Goal: Task Accomplishment & Management: Manage account settings

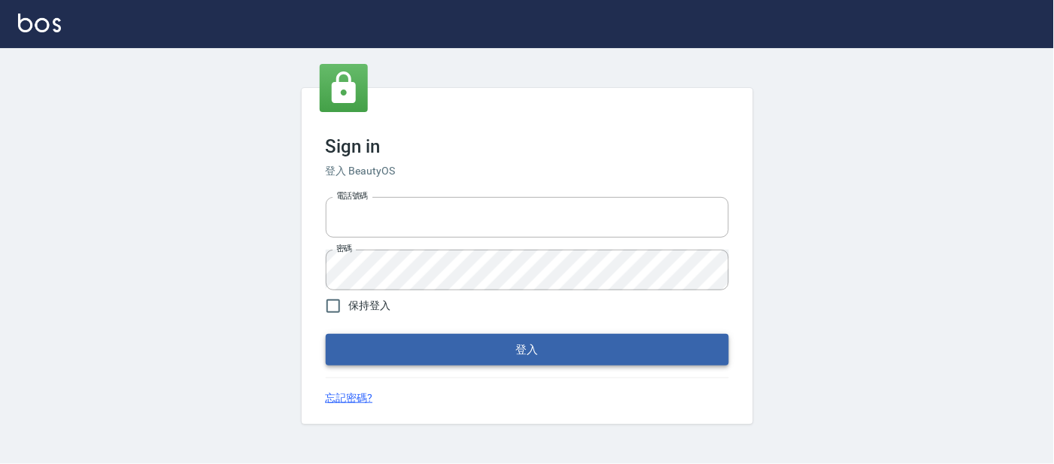
type input "25866822"
click at [435, 351] on button "登入" at bounding box center [527, 350] width 403 height 32
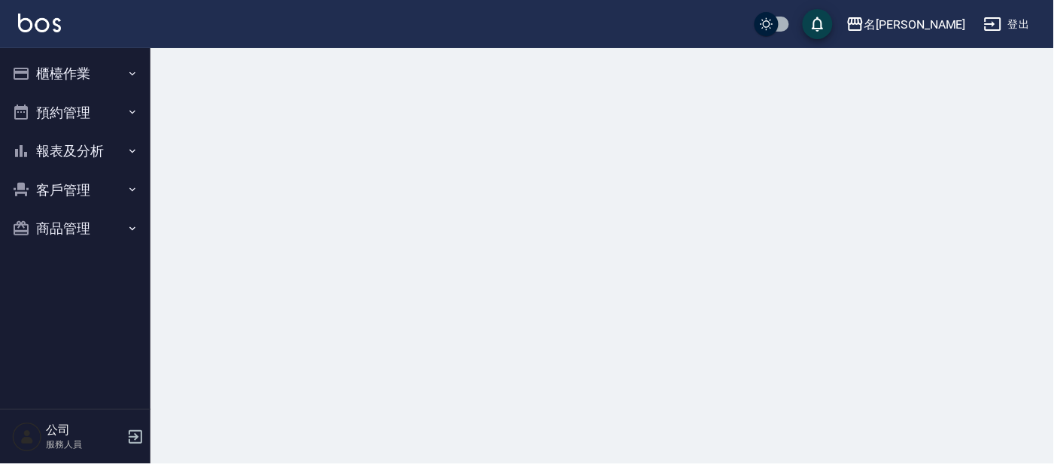
click at [67, 78] on button "櫃檯作業" at bounding box center [75, 73] width 138 height 39
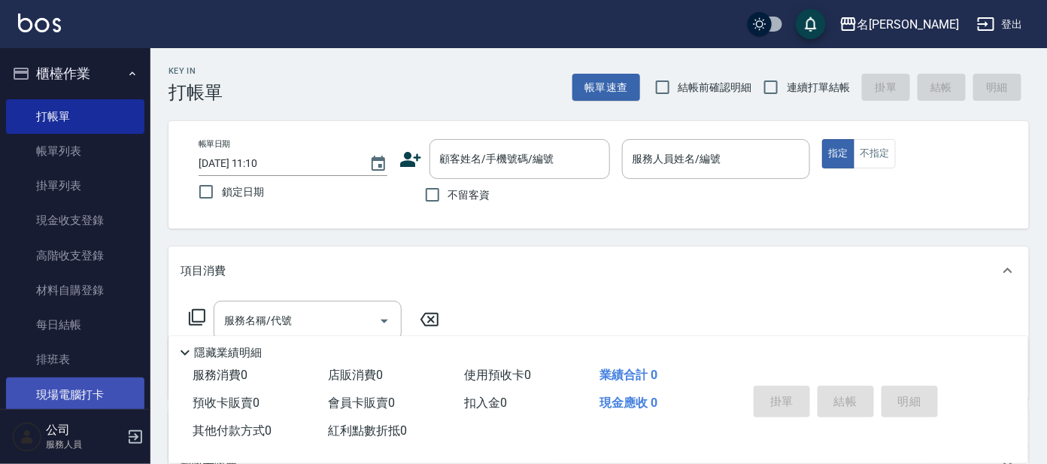
click at [75, 392] on link "現場電腦打卡" at bounding box center [75, 395] width 138 height 35
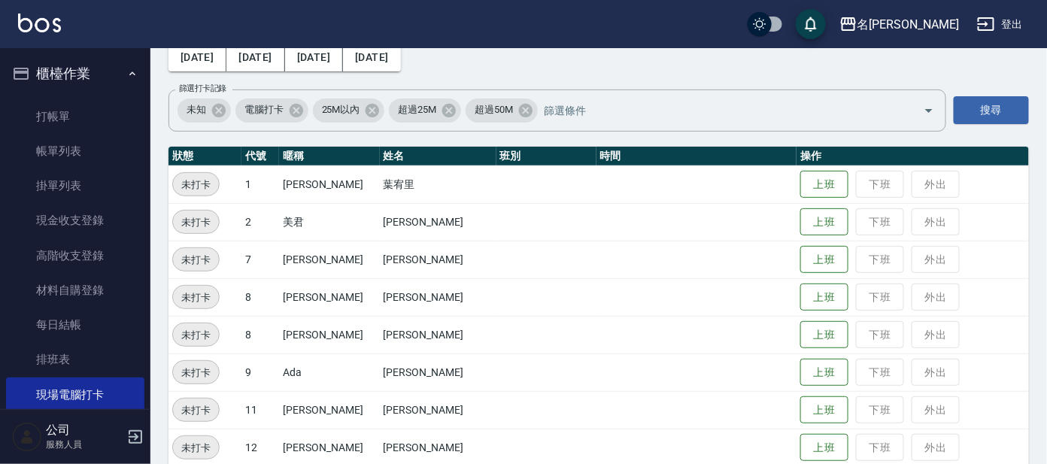
scroll to position [187, 0]
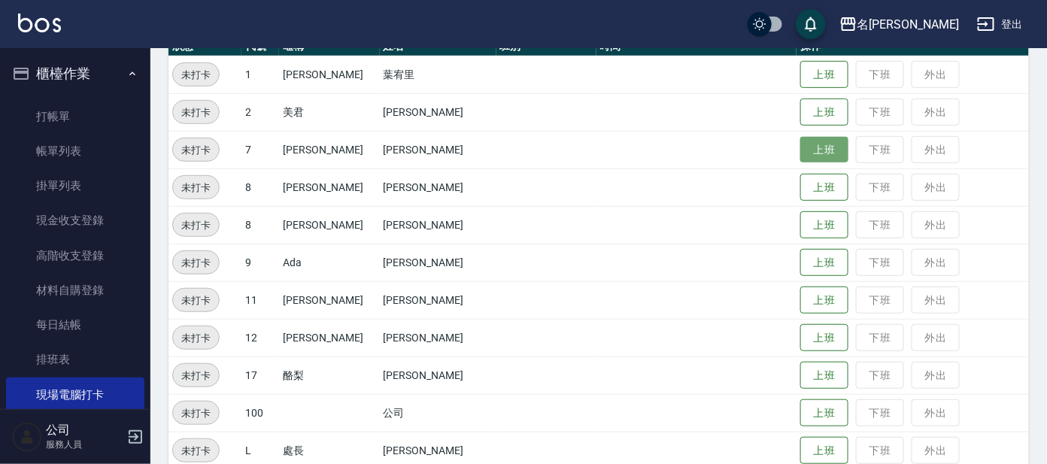
click at [800, 150] on button "上班" at bounding box center [824, 150] width 48 height 26
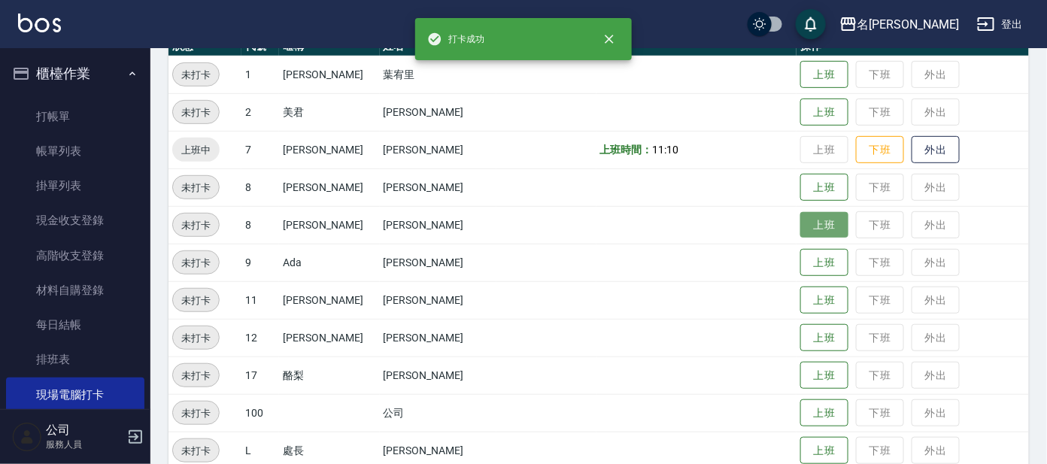
click at [800, 224] on button "上班" at bounding box center [824, 225] width 48 height 26
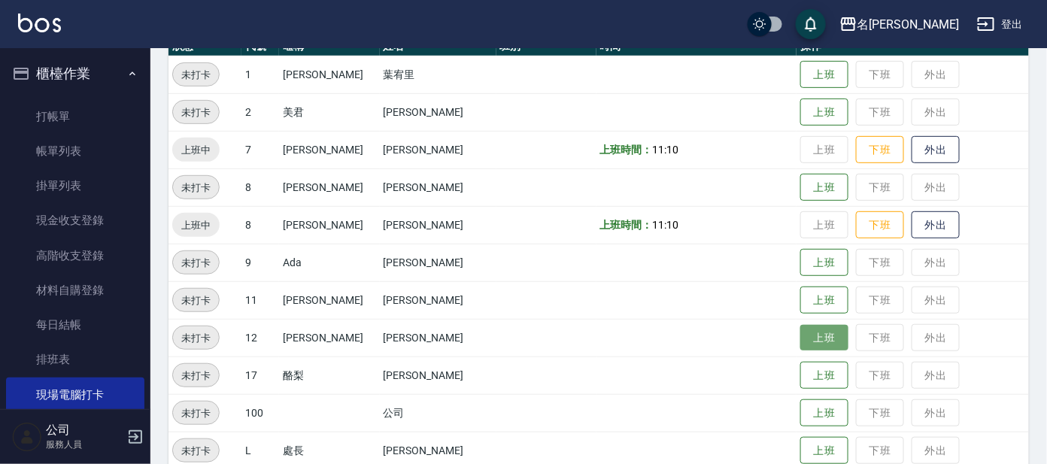
click at [803, 344] on button "上班" at bounding box center [824, 338] width 48 height 26
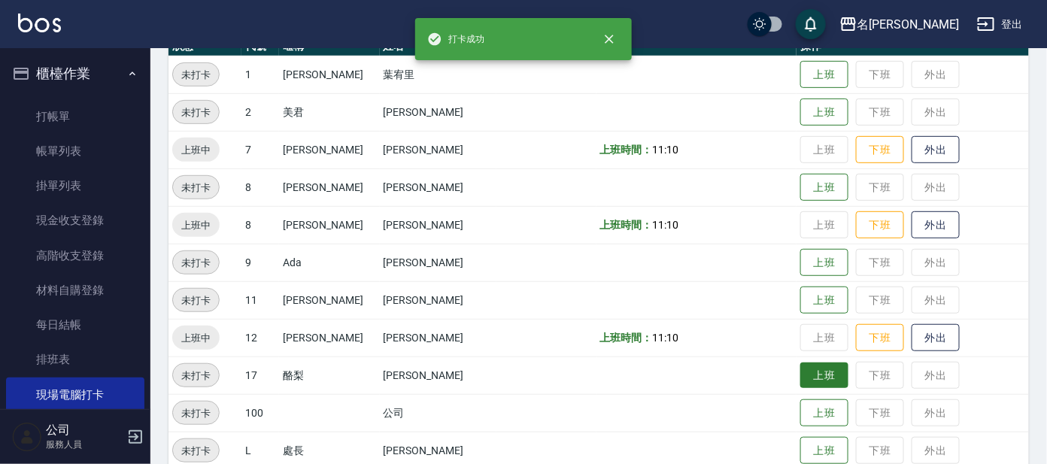
click at [800, 378] on button "上班" at bounding box center [824, 376] width 48 height 26
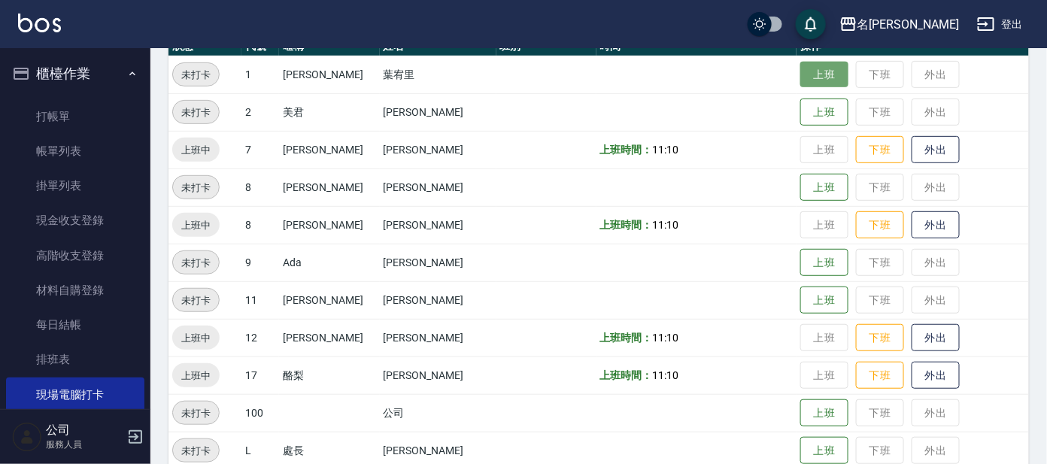
click at [803, 73] on button "上班" at bounding box center [824, 75] width 48 height 26
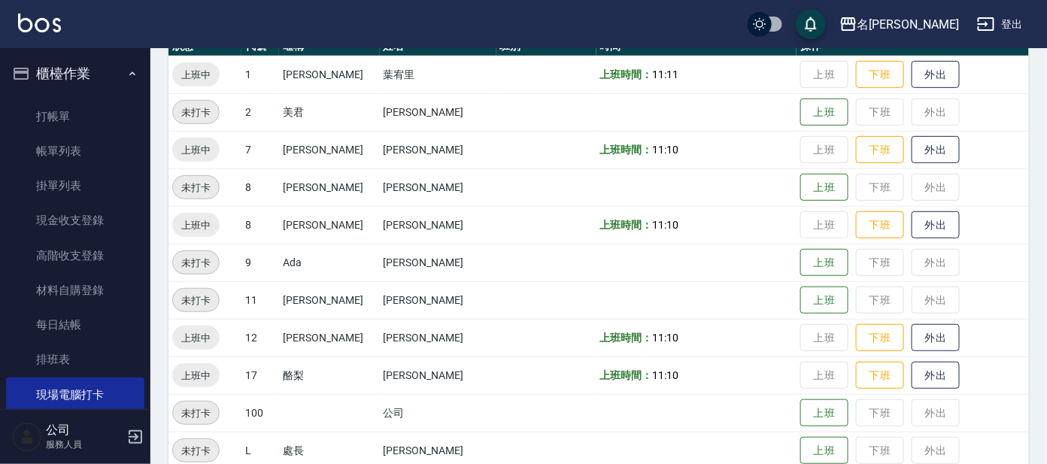
click at [88, 63] on button "櫃檯作業" at bounding box center [75, 73] width 138 height 39
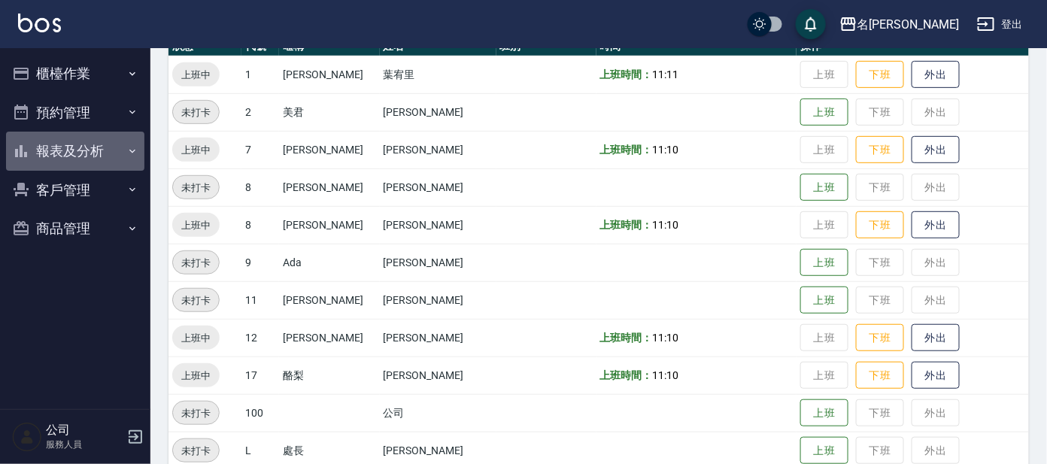
click at [65, 153] on button "報表及分析" at bounding box center [75, 151] width 138 height 39
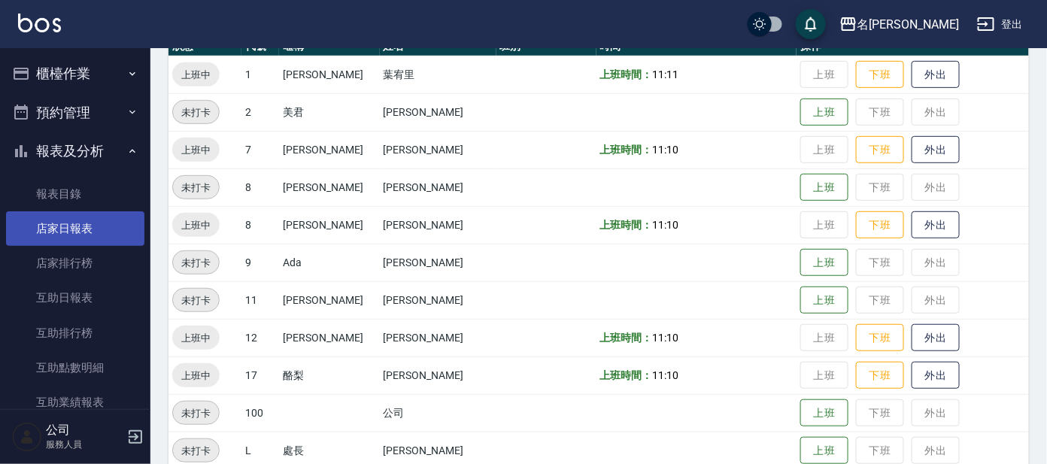
click at [71, 223] on link "店家日報表" at bounding box center [75, 228] width 138 height 35
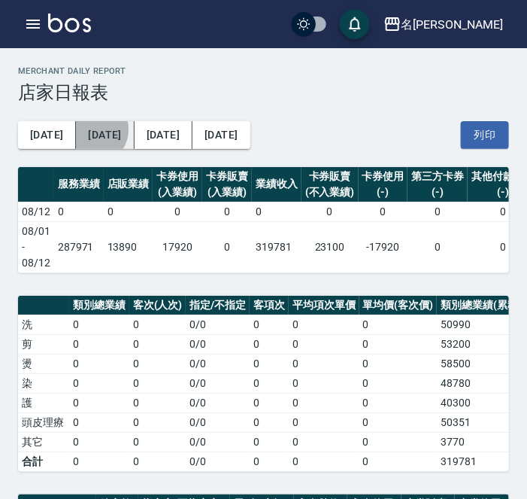
click at [80, 129] on button "[DATE]" at bounding box center [105, 135] width 58 height 28
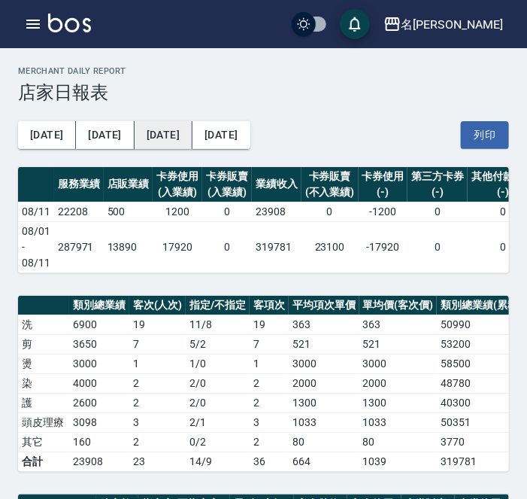
click at [150, 131] on button "[DATE]" at bounding box center [164, 135] width 58 height 28
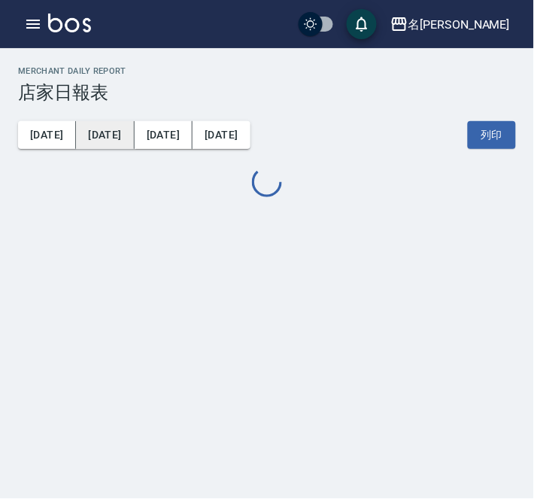
click at [85, 130] on button "[DATE]" at bounding box center [105, 135] width 58 height 28
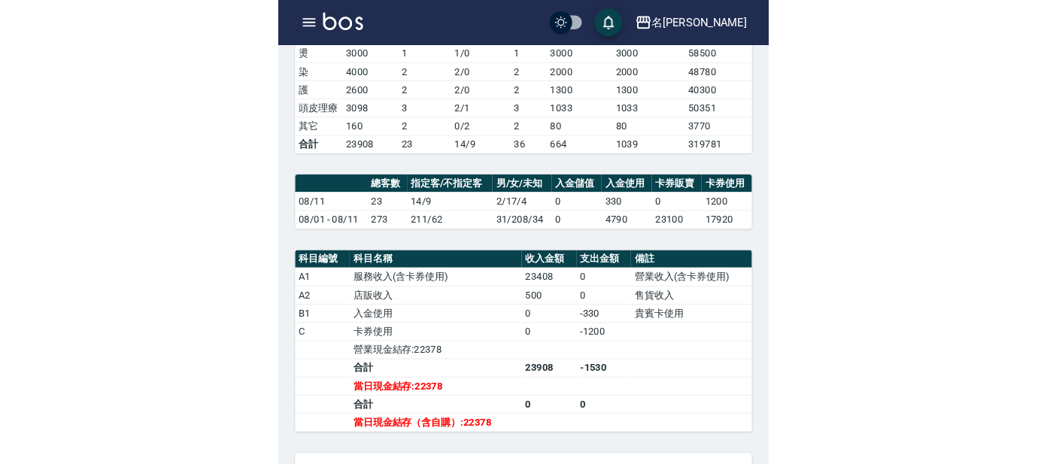
scroll to position [307, 0]
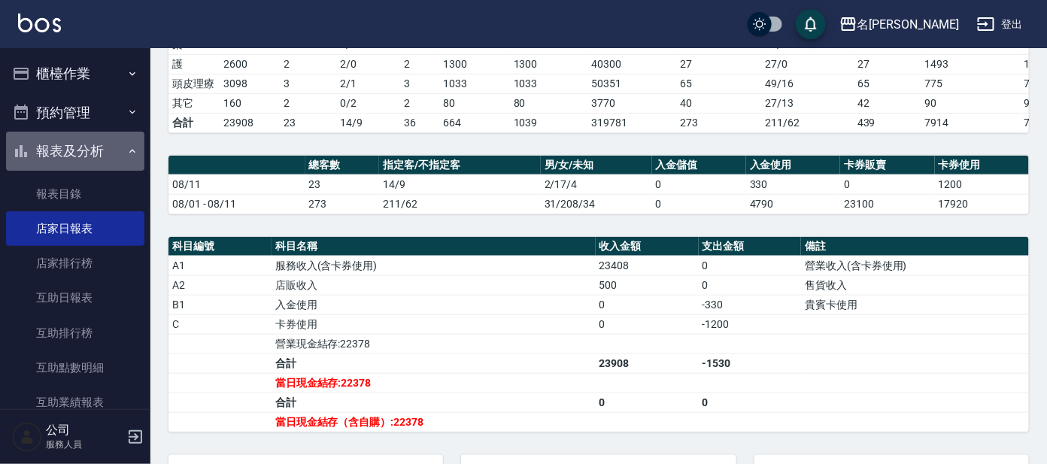
click at [86, 146] on button "報表及分析" at bounding box center [75, 151] width 138 height 39
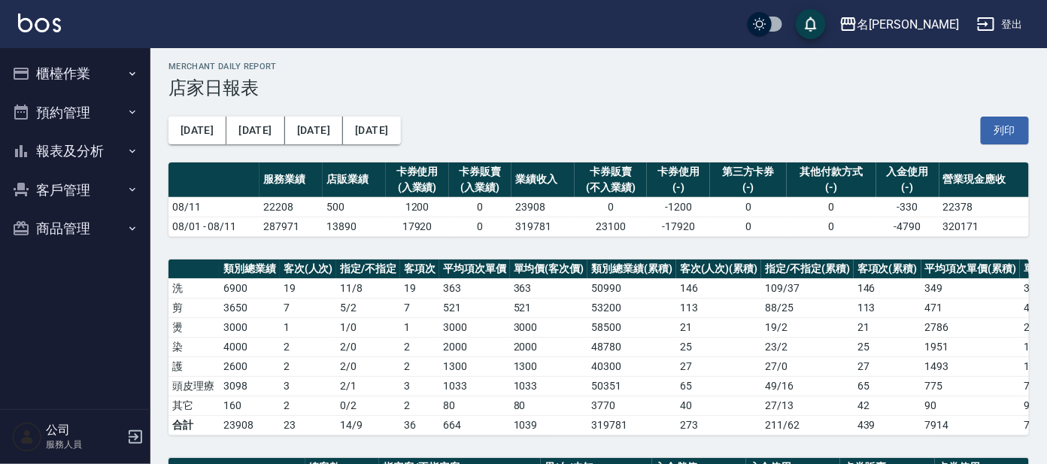
scroll to position [0, 0]
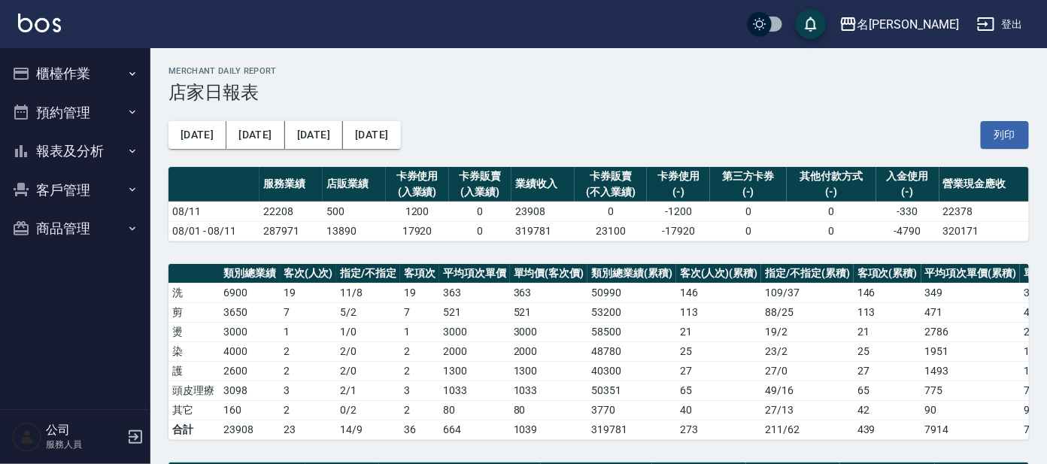
click at [119, 87] on button "櫃檯作業" at bounding box center [75, 73] width 138 height 39
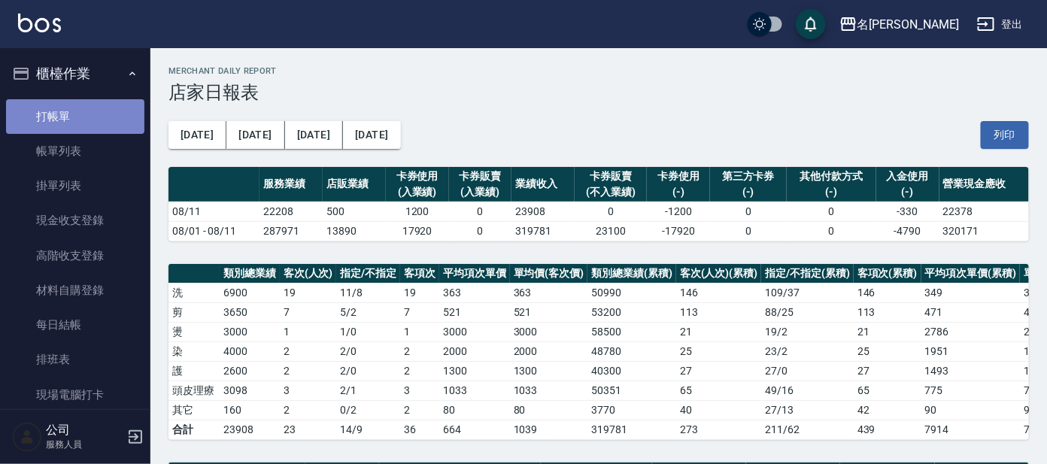
click at [92, 118] on link "打帳單" at bounding box center [75, 116] width 138 height 35
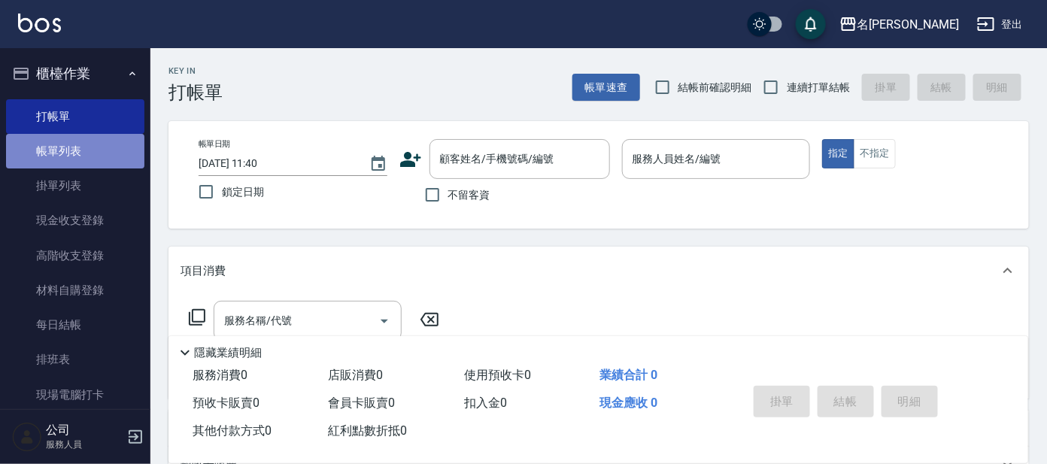
click at [96, 141] on link "帳單列表" at bounding box center [75, 151] width 138 height 35
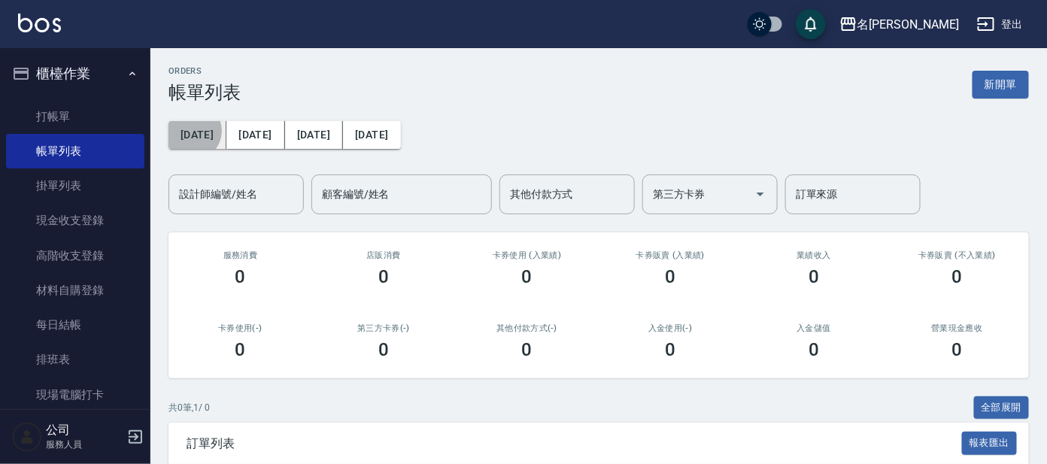
click at [192, 131] on button "[DATE]" at bounding box center [198, 135] width 58 height 28
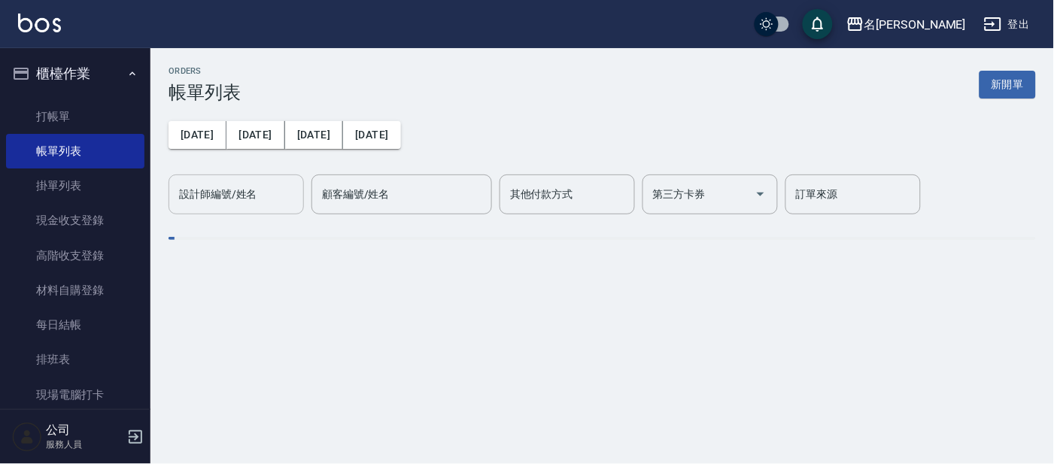
click at [219, 205] on input "設計師編號/姓名" at bounding box center [236, 194] width 122 height 26
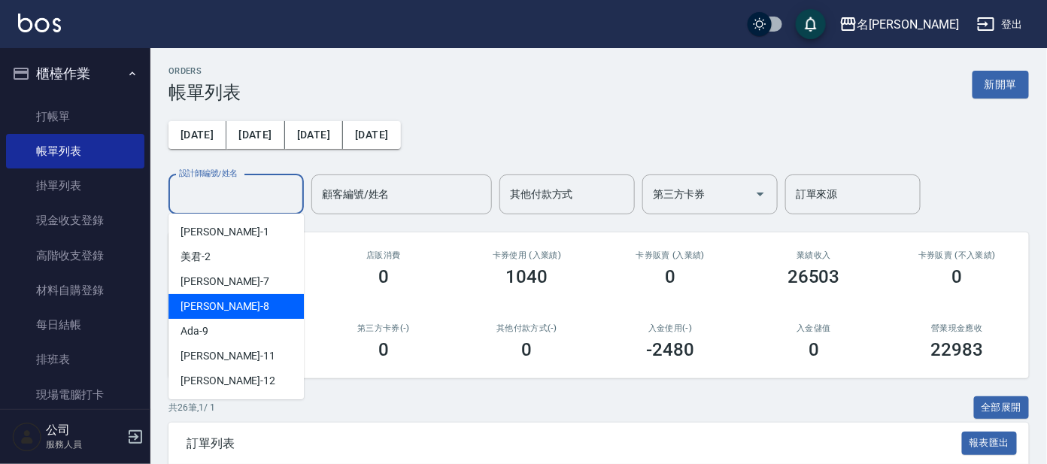
click at [189, 316] on div "[PERSON_NAME] -8" at bounding box center [236, 306] width 135 height 25
type input "[PERSON_NAME]-8"
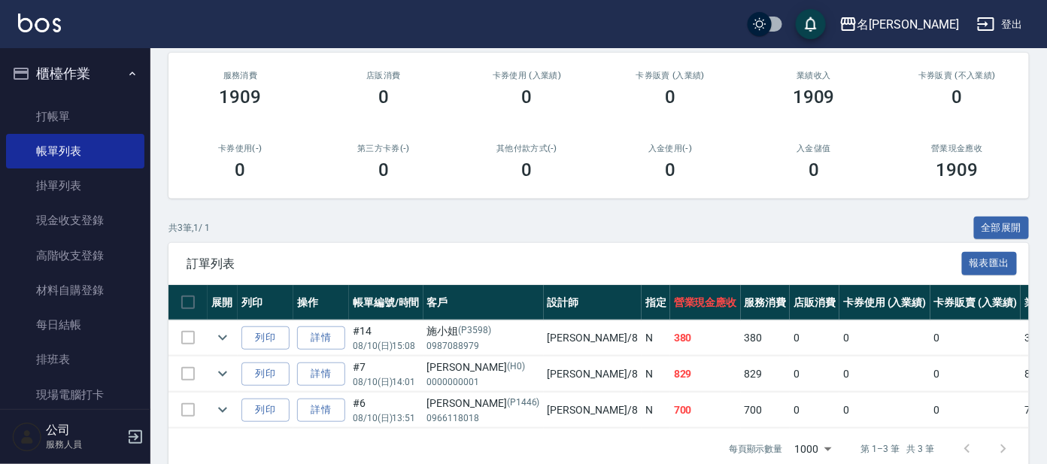
scroll to position [187, 0]
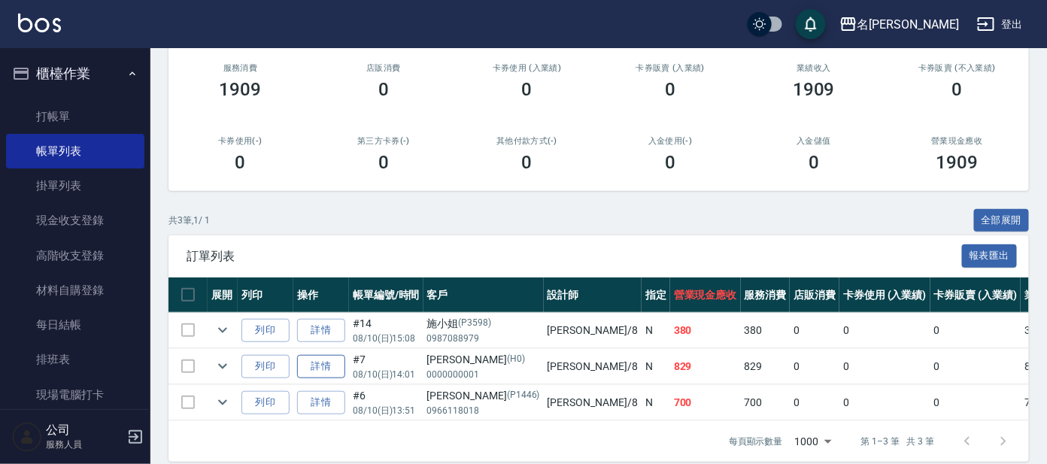
click at [324, 369] on link "詳情" at bounding box center [321, 366] width 48 height 23
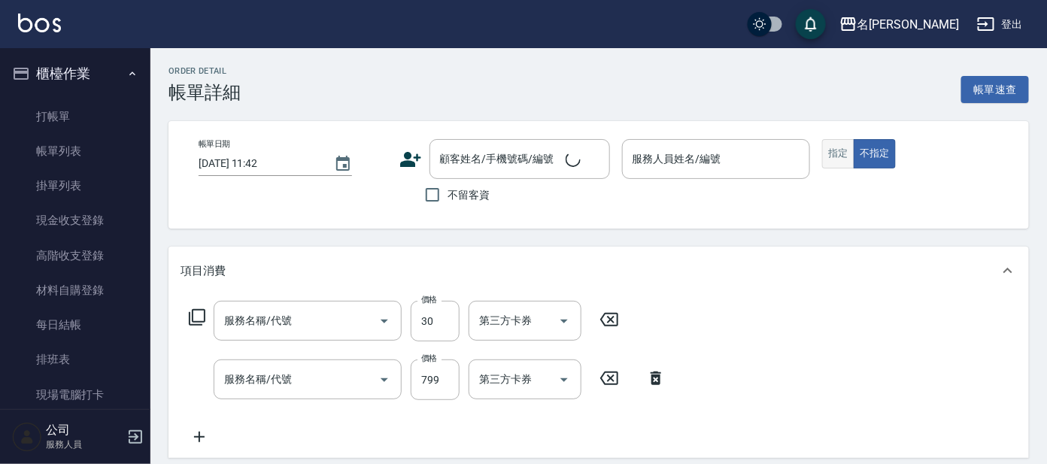
type input "潤絲(802)"
type input "頭皮淨化療程(101)"
click at [828, 156] on button "指定" at bounding box center [838, 153] width 32 height 29
type input "[DATE] 14:01"
type input "[PERSON_NAME]-8"
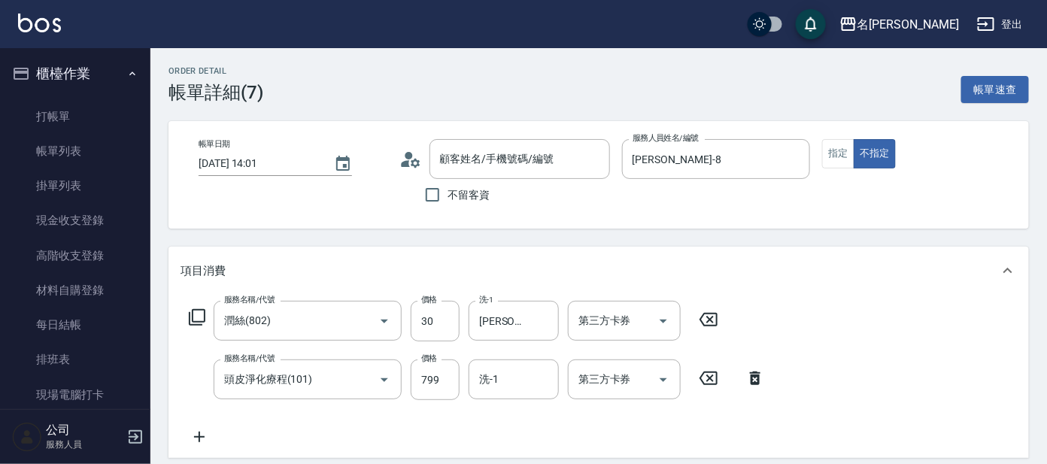
type input "[PERSON_NAME]/0000000001/H0"
click at [841, 148] on button "指定" at bounding box center [838, 153] width 32 height 29
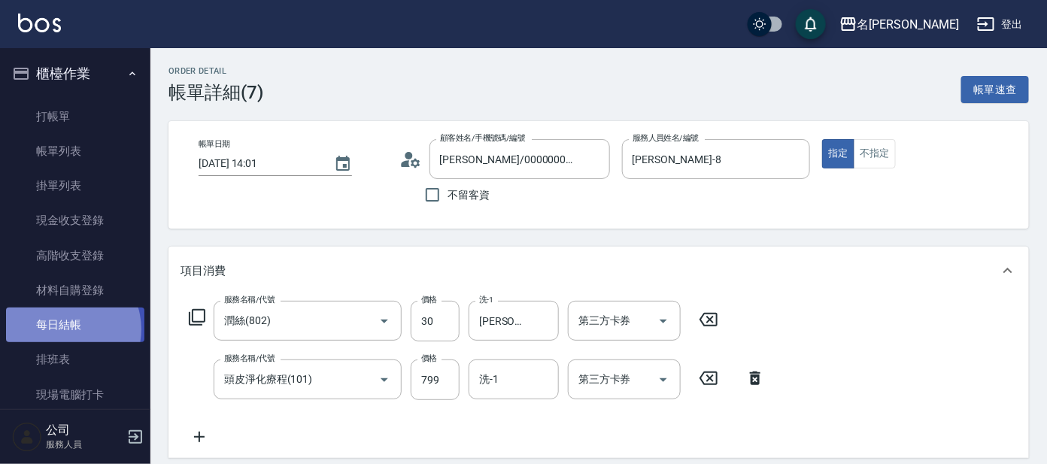
click at [65, 330] on link "每日結帳" at bounding box center [75, 325] width 138 height 35
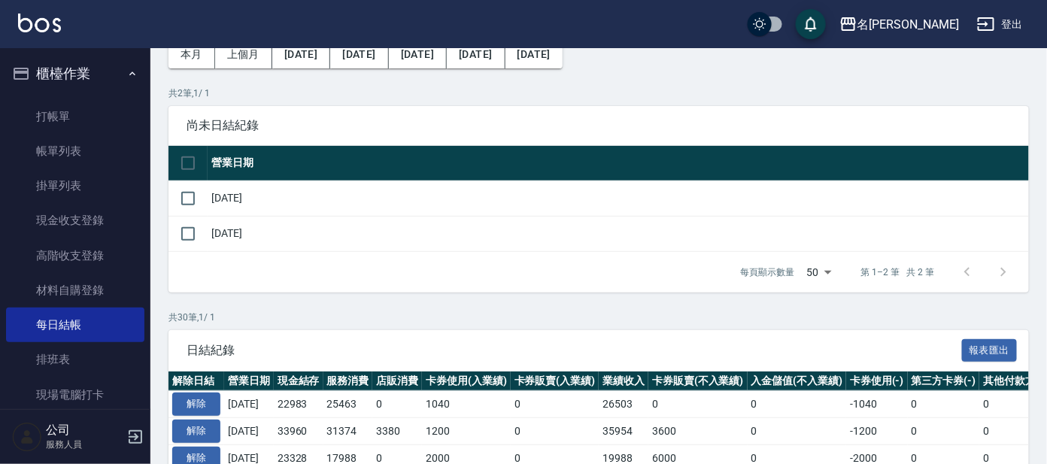
scroll to position [187, 0]
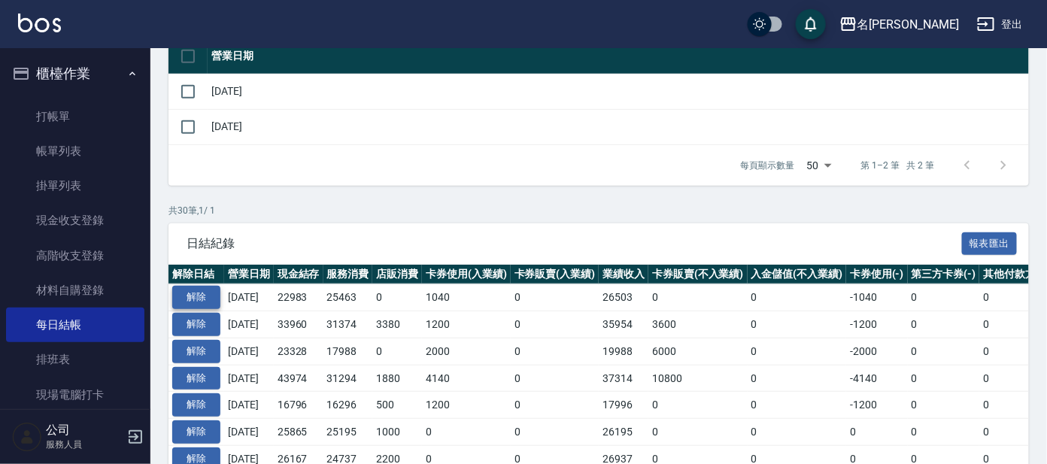
click at [206, 303] on button "解除" at bounding box center [196, 297] width 48 height 23
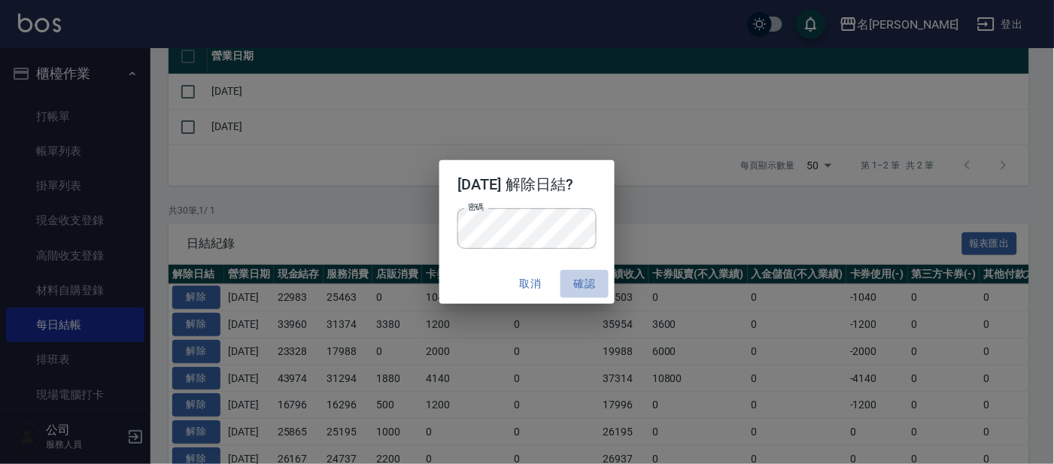
click at [590, 272] on button "確認" at bounding box center [584, 284] width 48 height 28
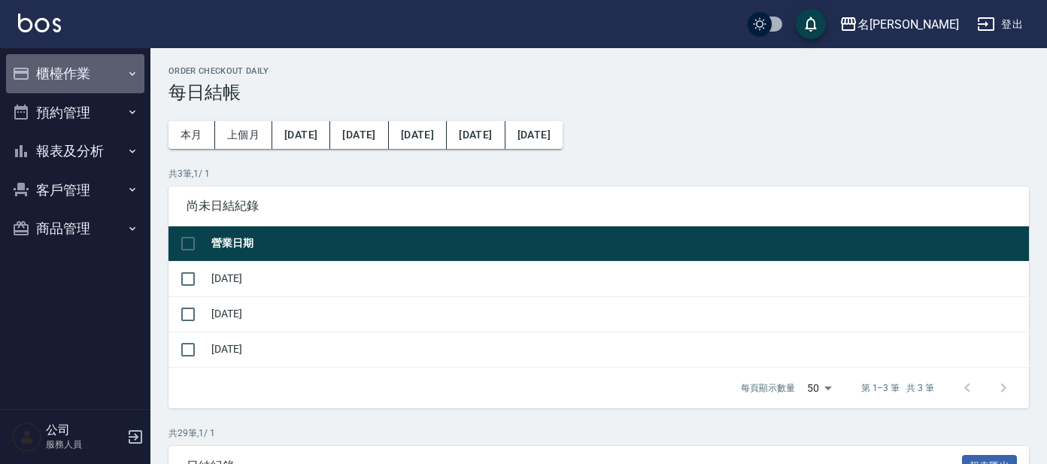
scroll to position [187, 0]
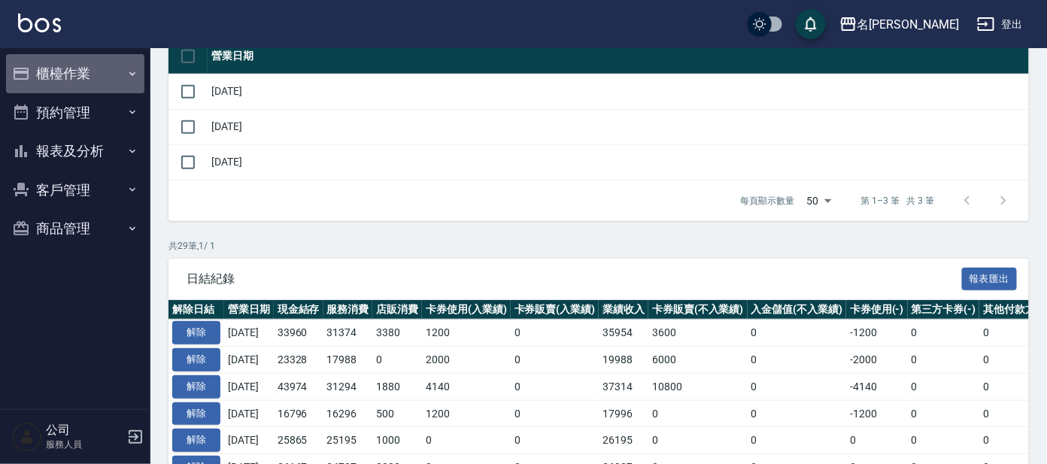
click at [83, 69] on button "櫃檯作業" at bounding box center [75, 73] width 138 height 39
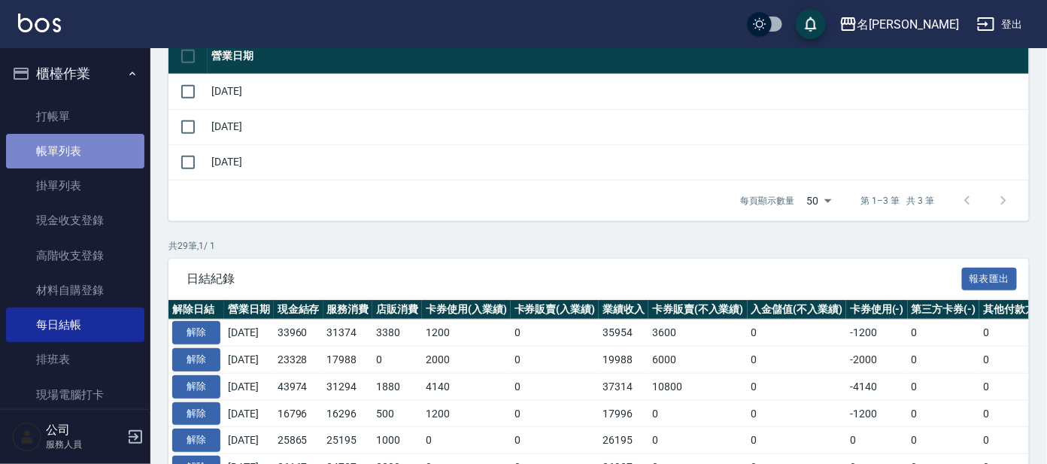
click at [85, 139] on link "帳單列表" at bounding box center [75, 151] width 138 height 35
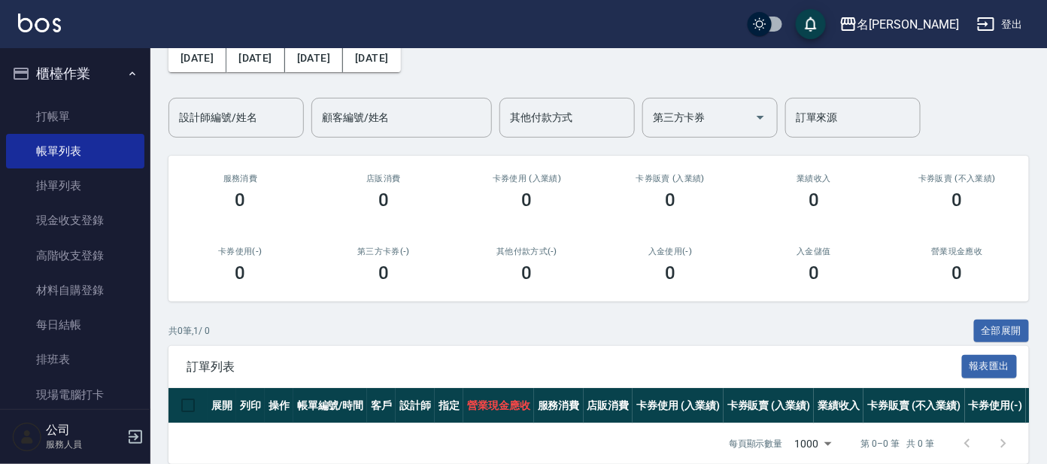
scroll to position [14, 0]
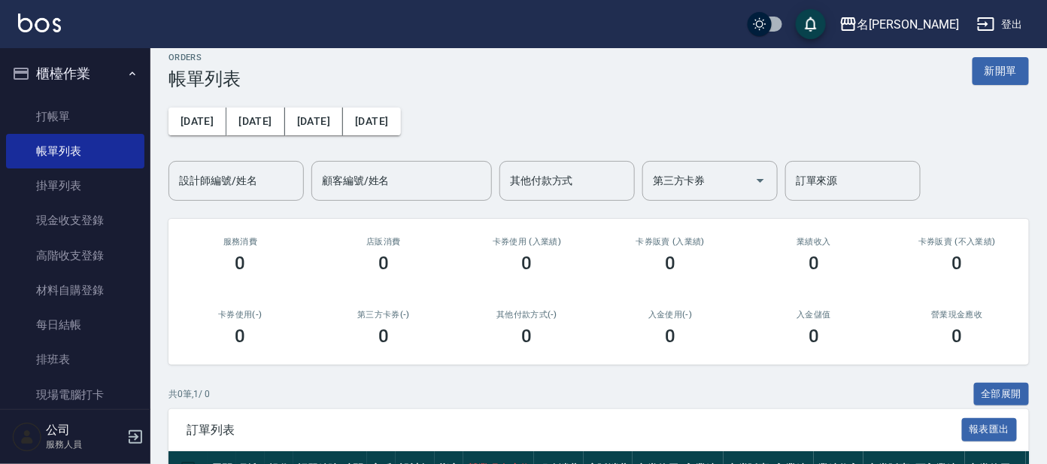
click at [219, 167] on div "設計師編號/姓名 設計師編號/姓名" at bounding box center [236, 181] width 135 height 40
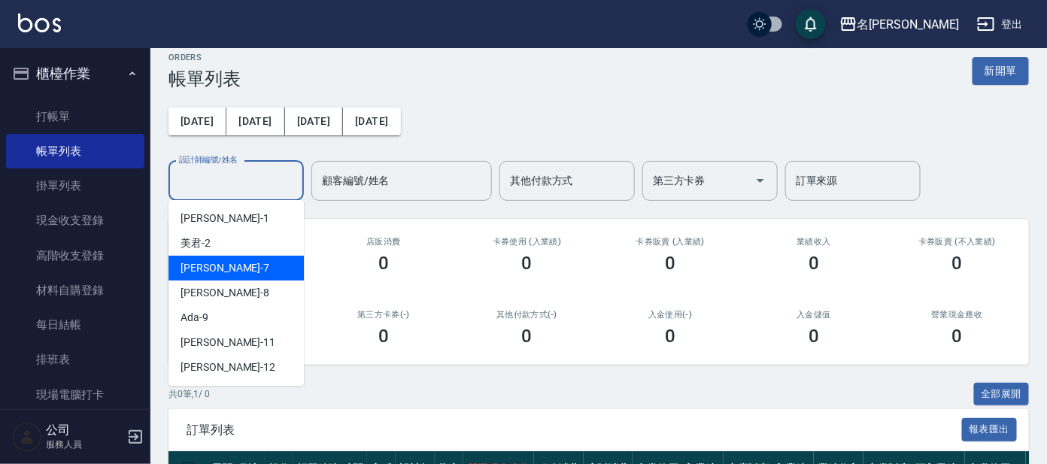
click at [209, 281] on div "[PERSON_NAME] -8" at bounding box center [236, 293] width 135 height 25
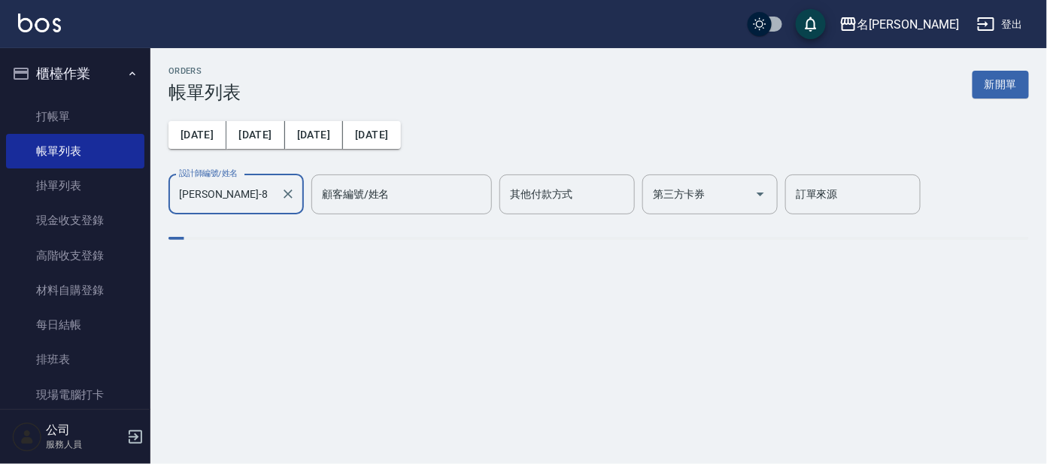
type input "[PERSON_NAME]-8"
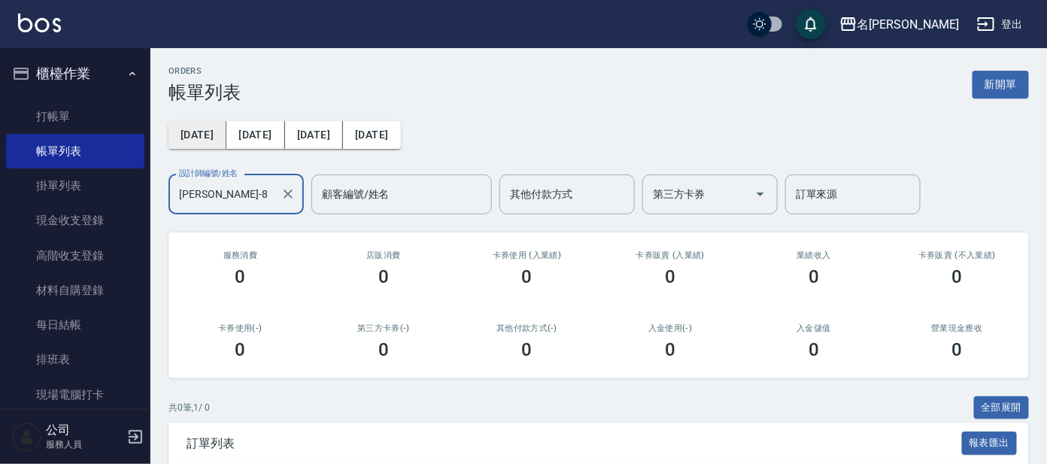
click at [191, 127] on button "[DATE]" at bounding box center [198, 135] width 58 height 28
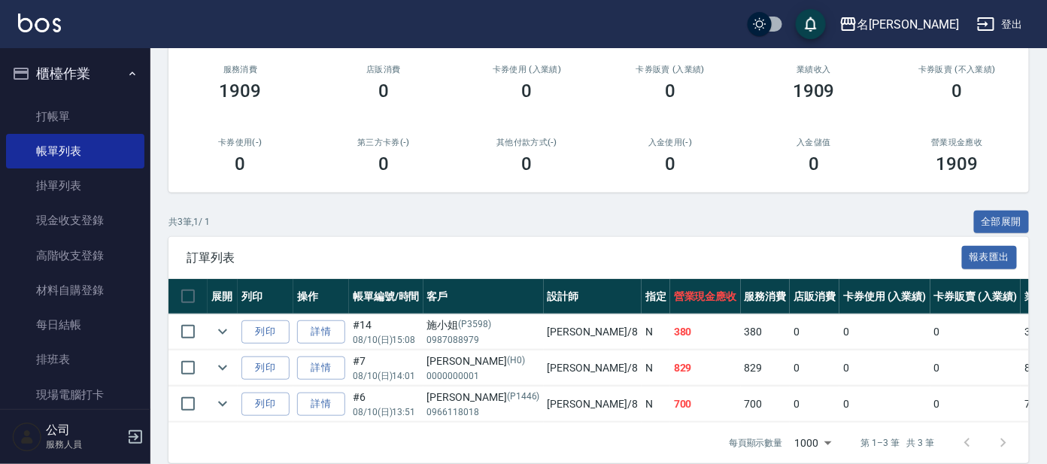
scroll to position [217, 0]
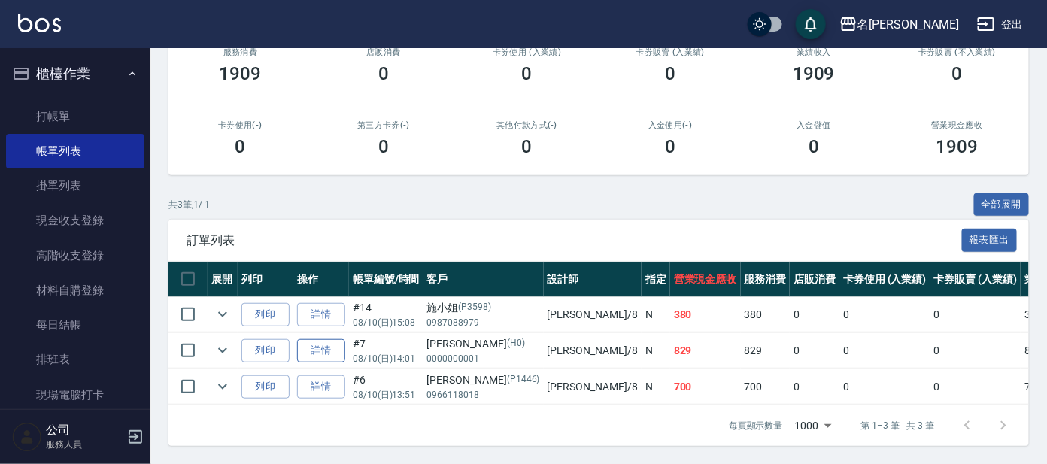
click at [305, 339] on link "詳情" at bounding box center [321, 350] width 48 height 23
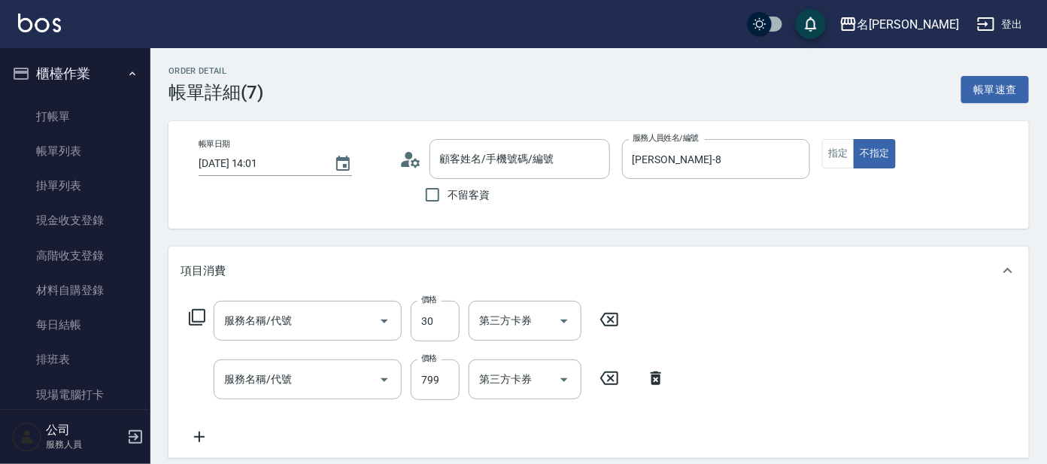
type input "[DATE] 14:01"
type input "[PERSON_NAME]-8"
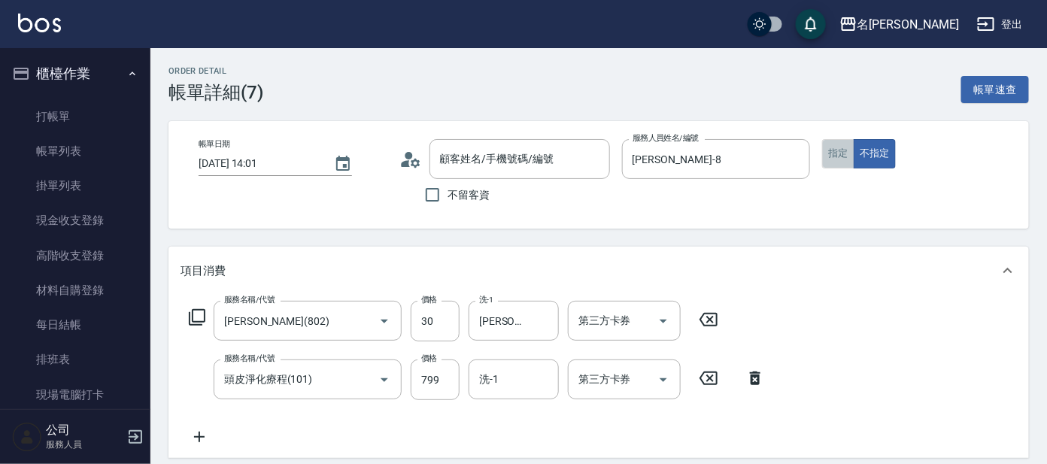
type input "潤絲(802)"
type input "頭皮淨化療程(101)"
click at [845, 157] on button "指定" at bounding box center [838, 153] width 32 height 29
type input "[PERSON_NAME]/0000000001/H0"
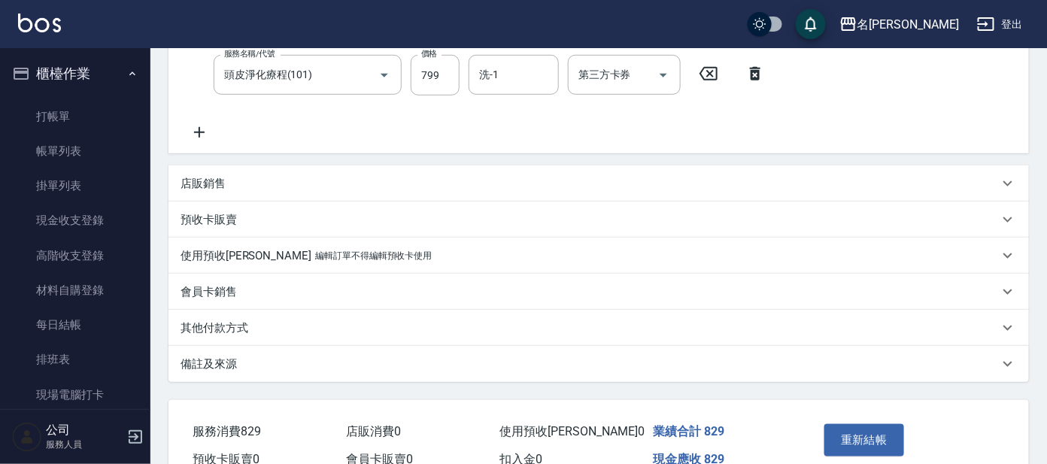
scroll to position [381, 0]
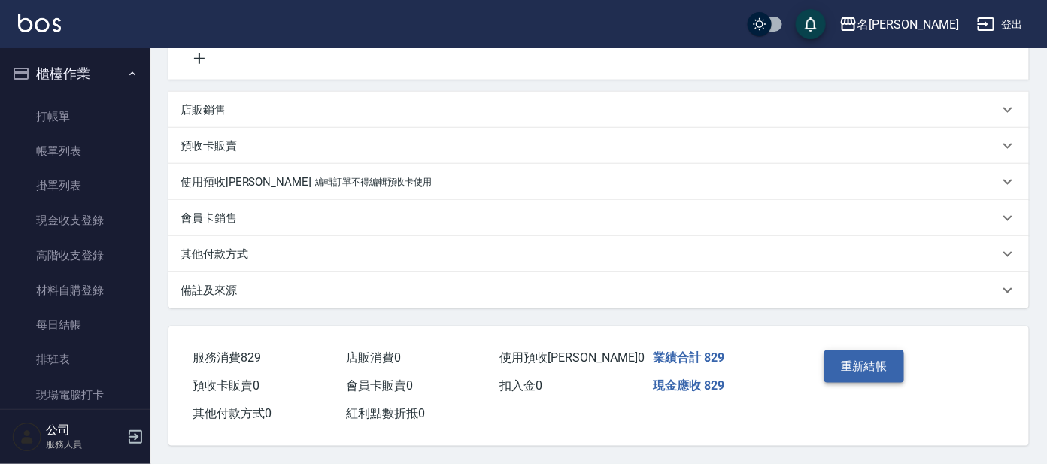
click at [838, 360] on button "重新結帳" at bounding box center [864, 367] width 80 height 32
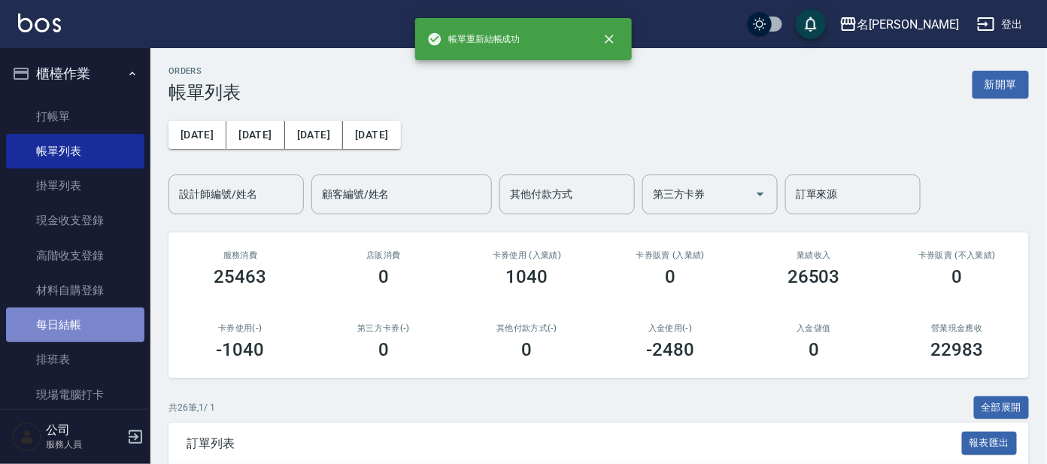
click at [80, 321] on link "每日結帳" at bounding box center [75, 325] width 138 height 35
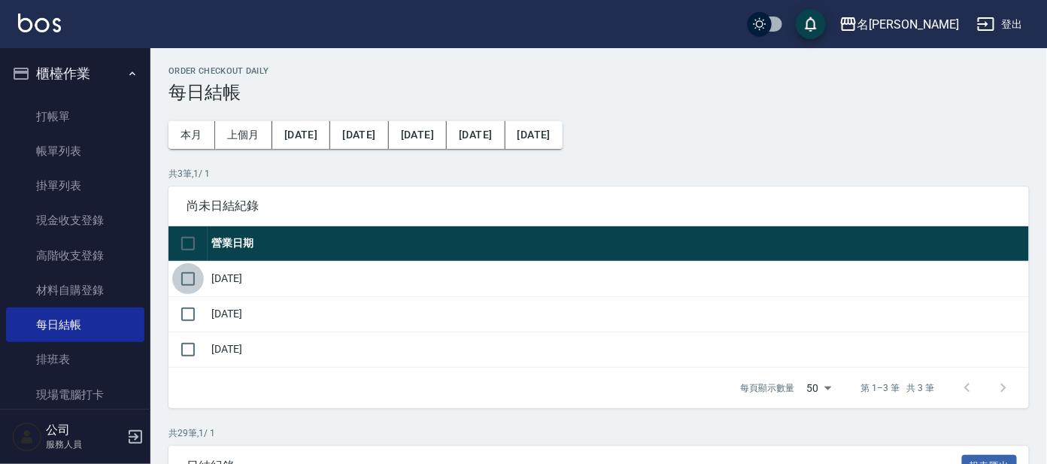
click at [175, 269] on input "checkbox" at bounding box center [188, 279] width 32 height 32
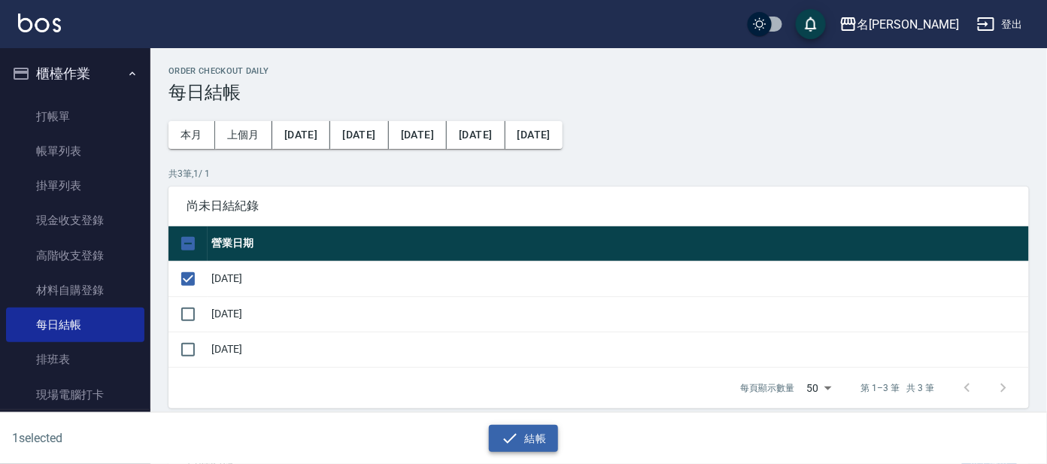
click at [532, 439] on button "結帳" at bounding box center [524, 439] width 70 height 28
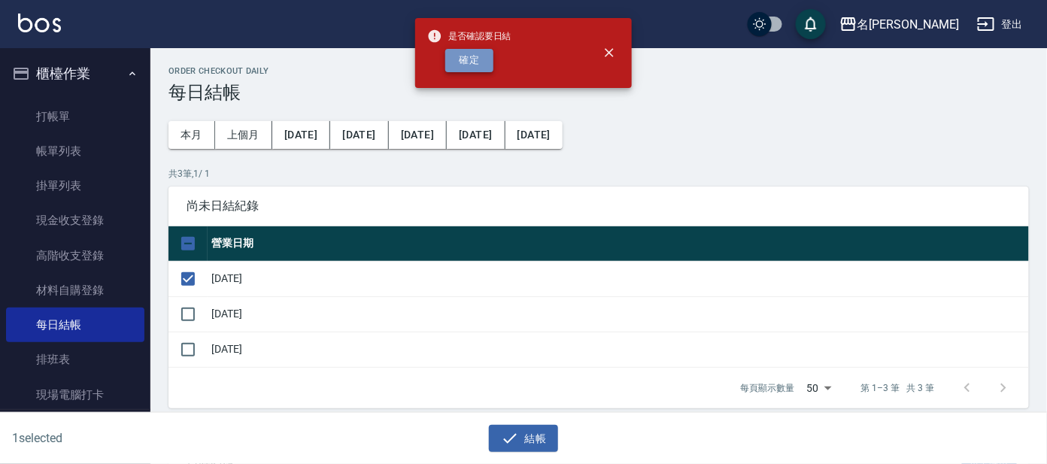
click at [475, 59] on button "確定" at bounding box center [469, 60] width 48 height 23
checkbox input "false"
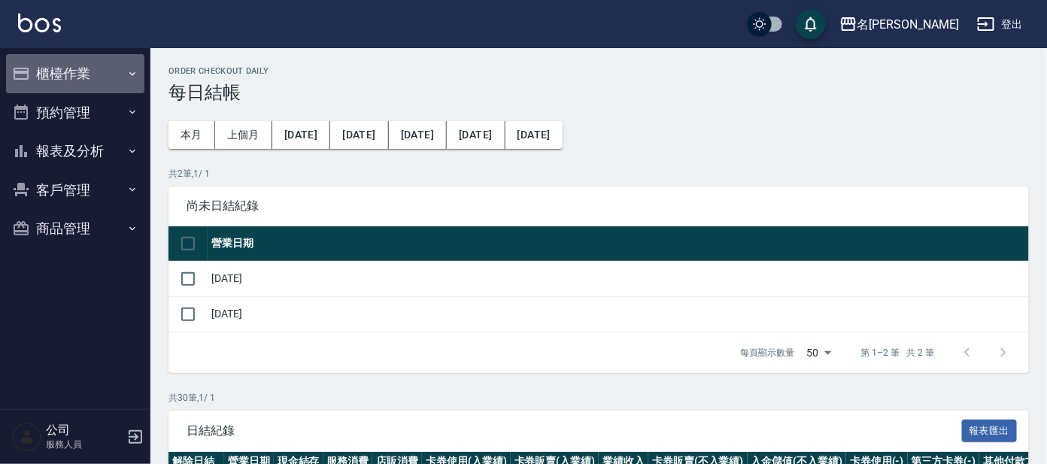
click at [74, 76] on button "櫃檯作業" at bounding box center [75, 73] width 138 height 39
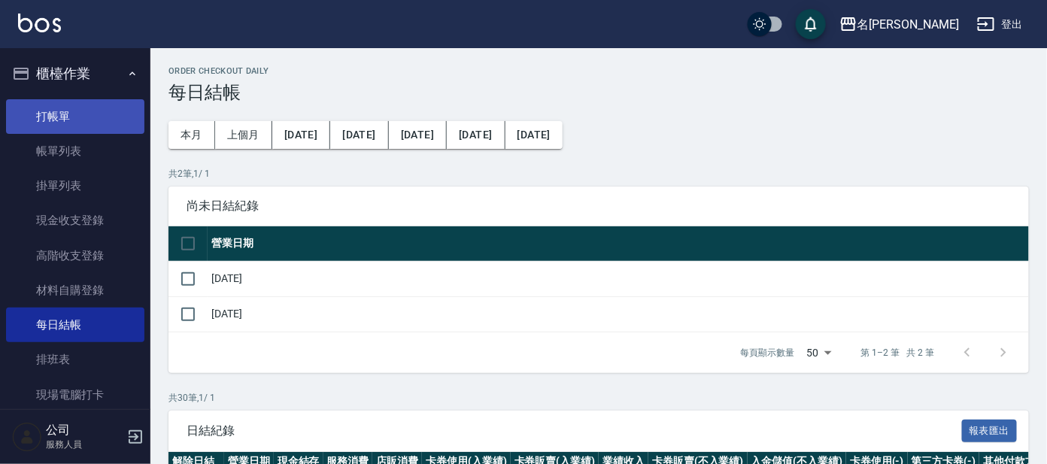
click at [83, 112] on link "打帳單" at bounding box center [75, 116] width 138 height 35
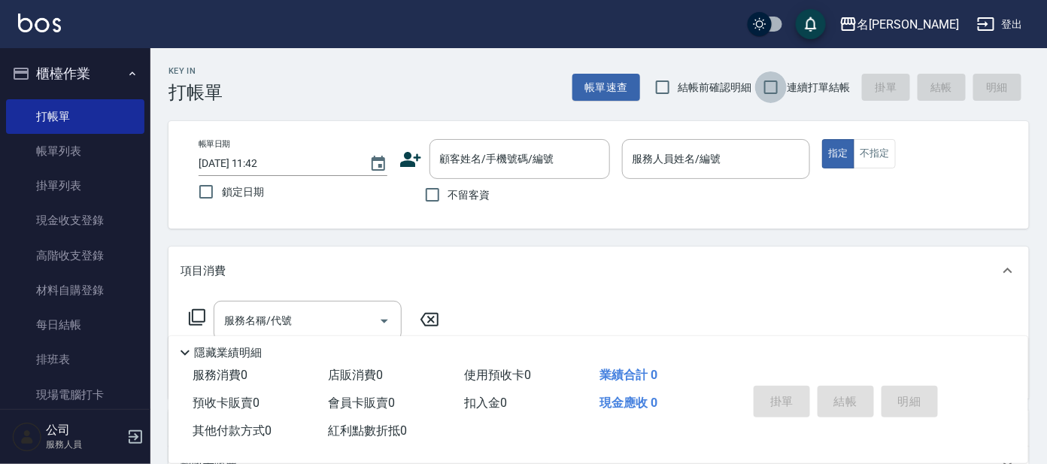
click at [787, 75] on input "連續打單結帳" at bounding box center [771, 87] width 32 height 32
checkbox input "true"
